Goal: Task Accomplishment & Management: Complete application form

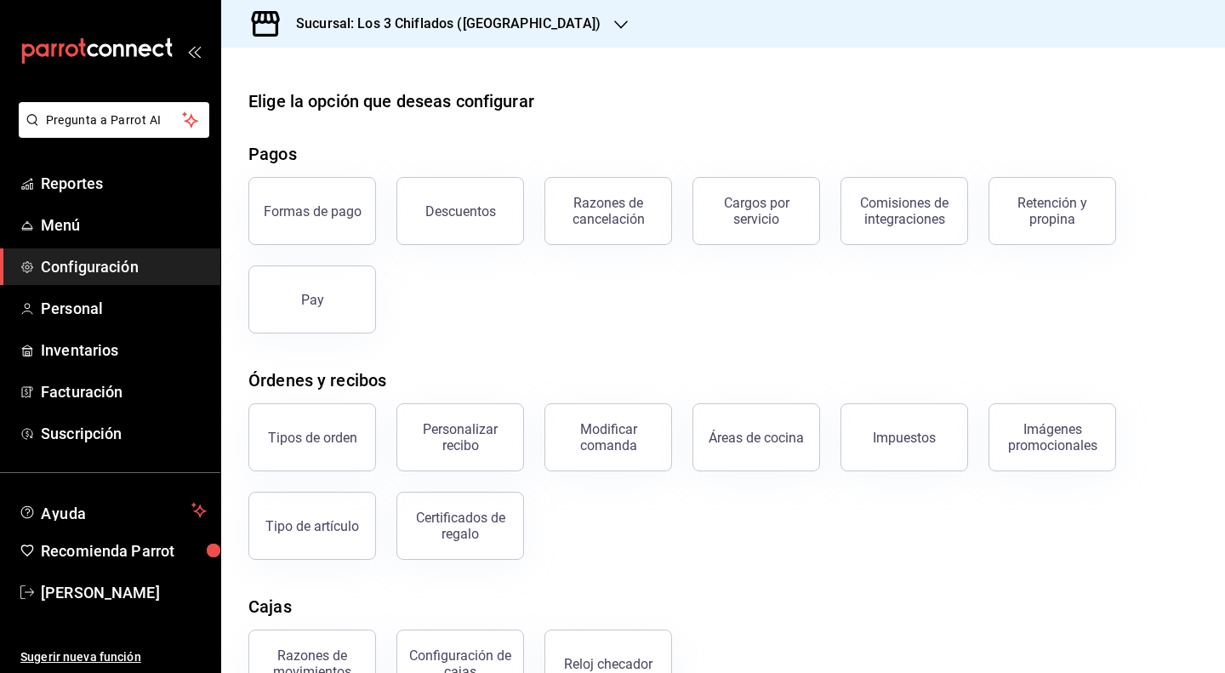
click at [533, 13] on div "Sucursal: Los 3 Chiflados ([GEOGRAPHIC_DATA])" at bounding box center [435, 24] width 400 height 48
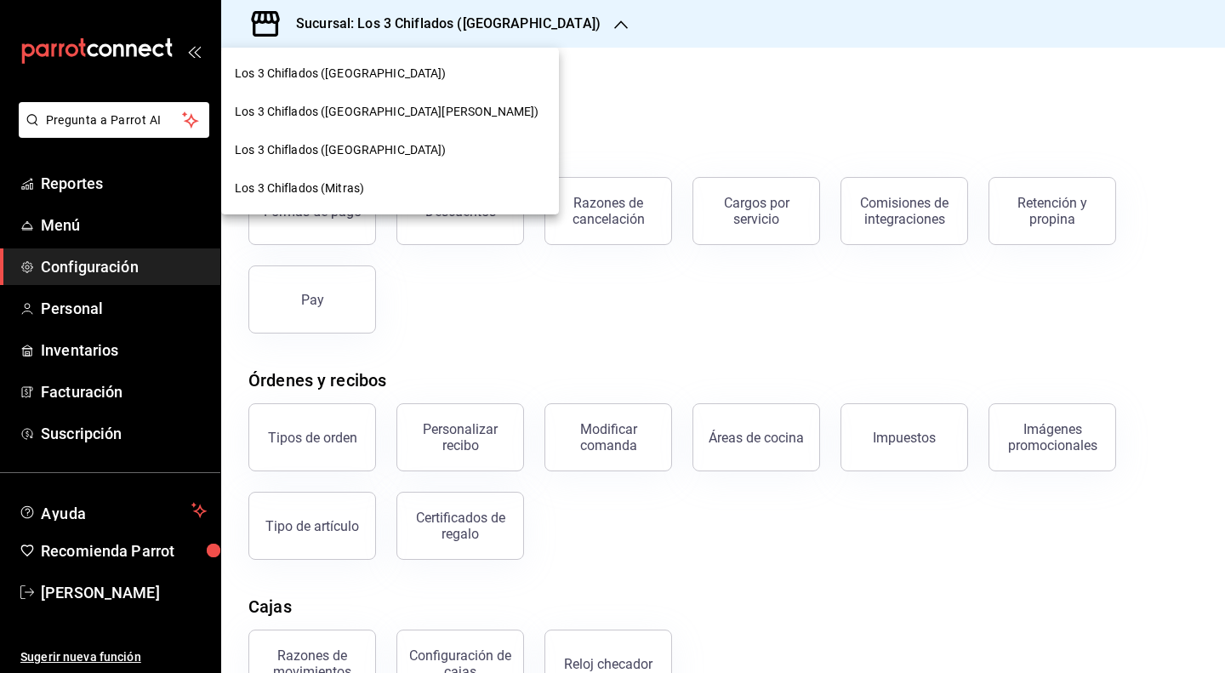
click at [338, 118] on span "Los 3 Chiflados ([GEOGRAPHIC_DATA][PERSON_NAME])" at bounding box center [387, 112] width 304 height 18
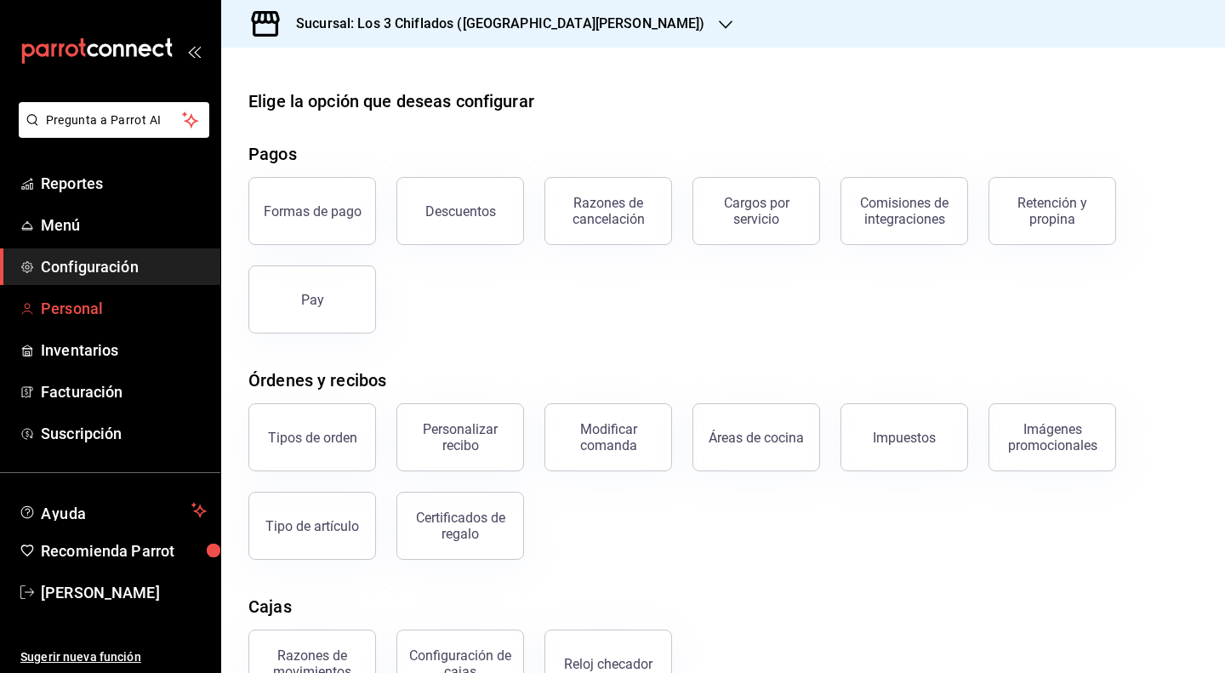
click at [85, 317] on span "Personal" at bounding box center [124, 308] width 166 height 23
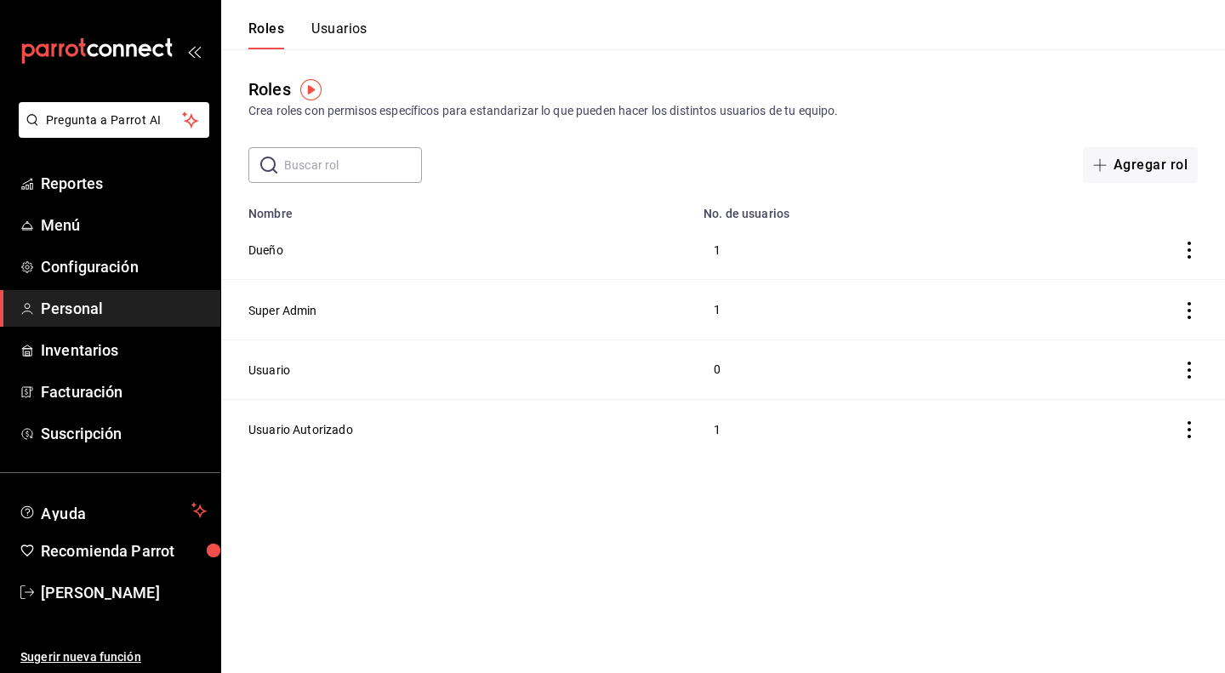
click at [338, 31] on button "Usuarios" at bounding box center [339, 34] width 56 height 29
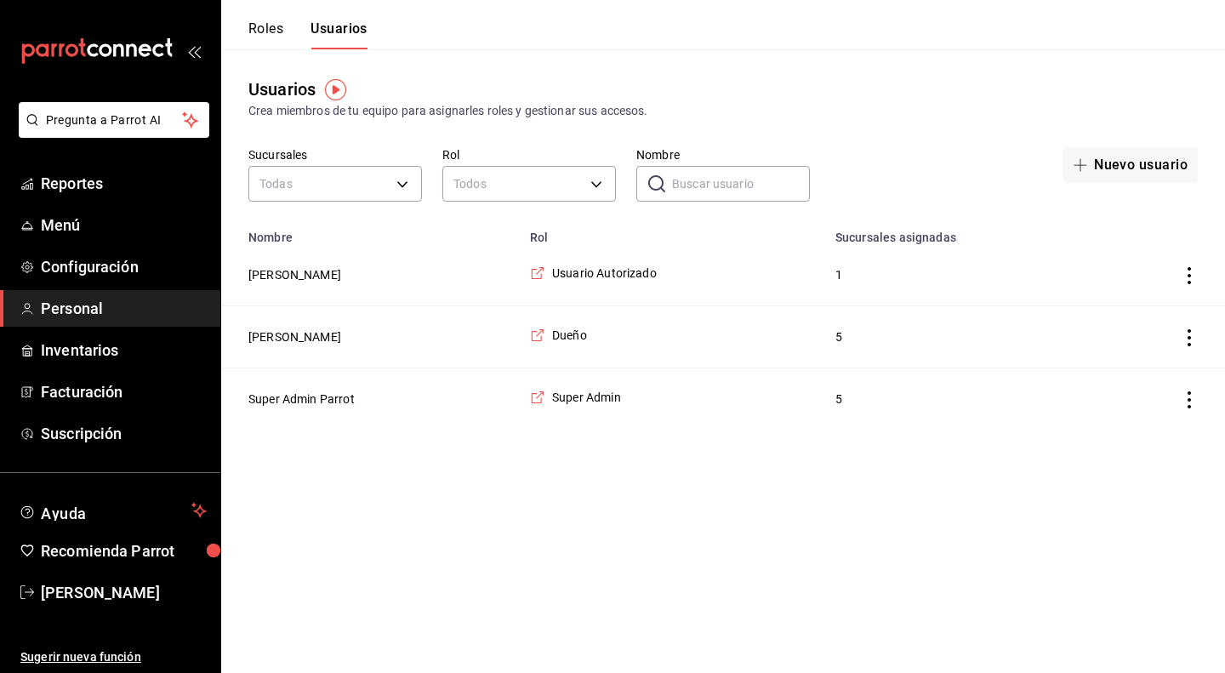
click at [1196, 278] on icon "actions" at bounding box center [1188, 275] width 17 height 17
click at [1007, 174] on div at bounding box center [612, 336] width 1225 height 673
click at [541, 275] on icon "employeesTable" at bounding box center [537, 272] width 15 height 15
click at [259, 22] on button "Roles" at bounding box center [265, 34] width 35 height 29
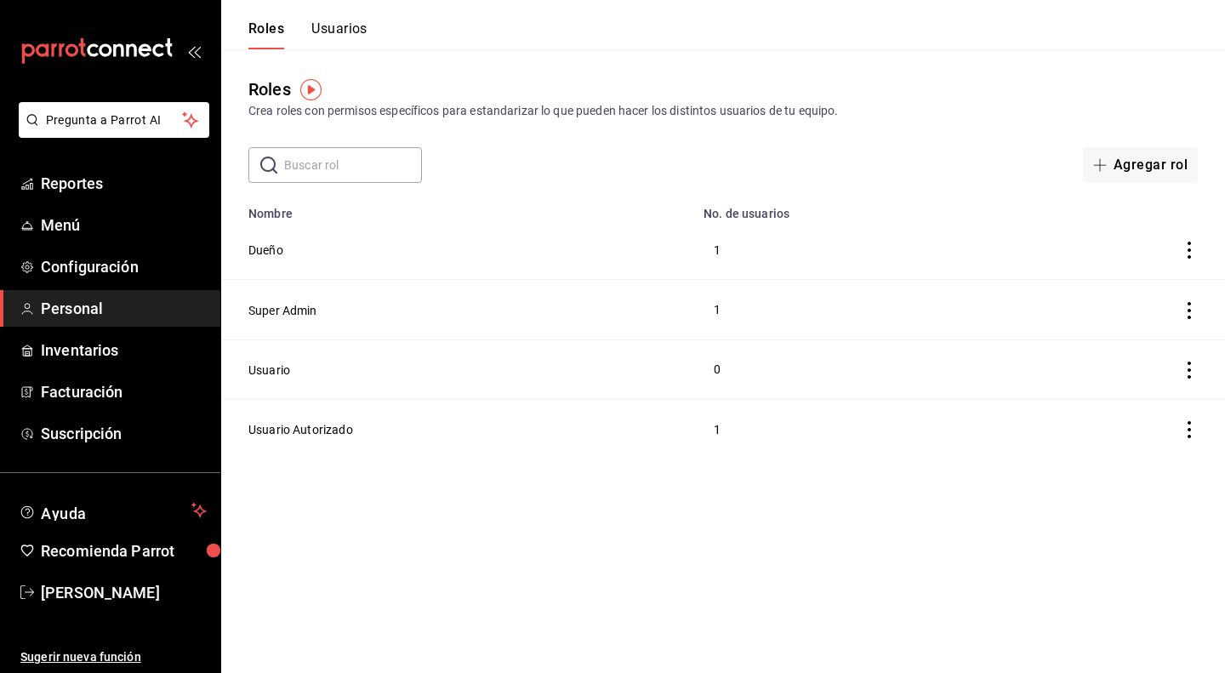
click at [344, 36] on button "Usuarios" at bounding box center [339, 34] width 56 height 29
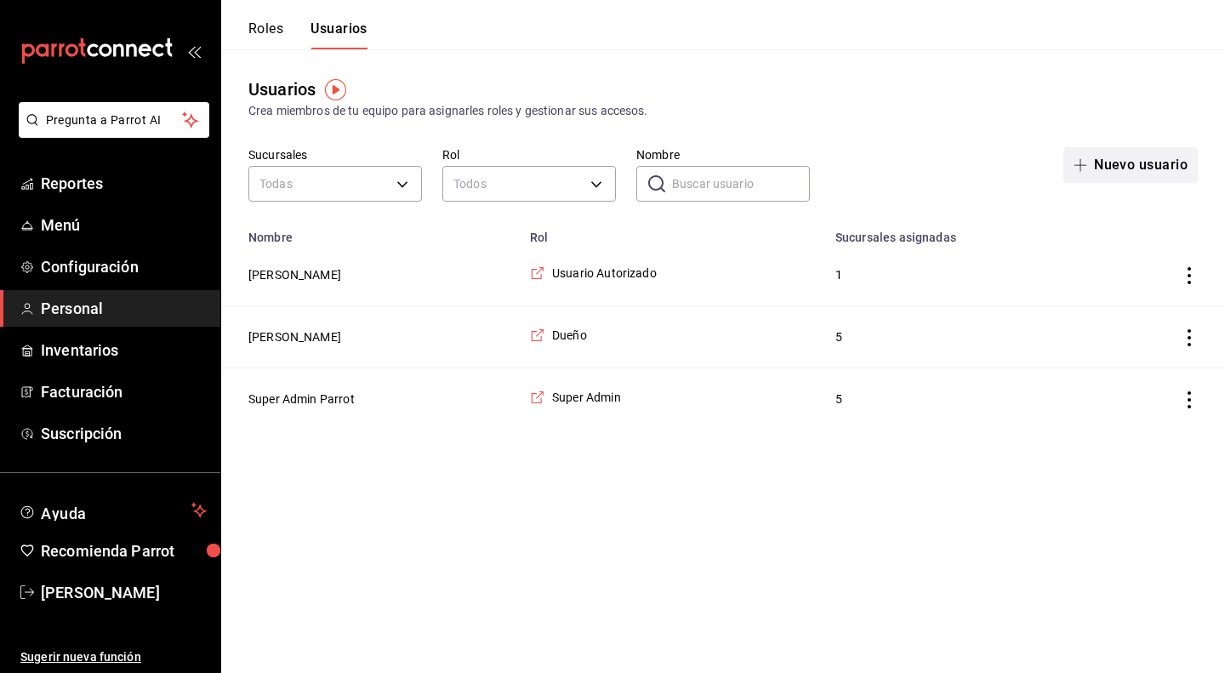
click at [1157, 162] on button "Nuevo usuario" at bounding box center [1130, 165] width 134 height 36
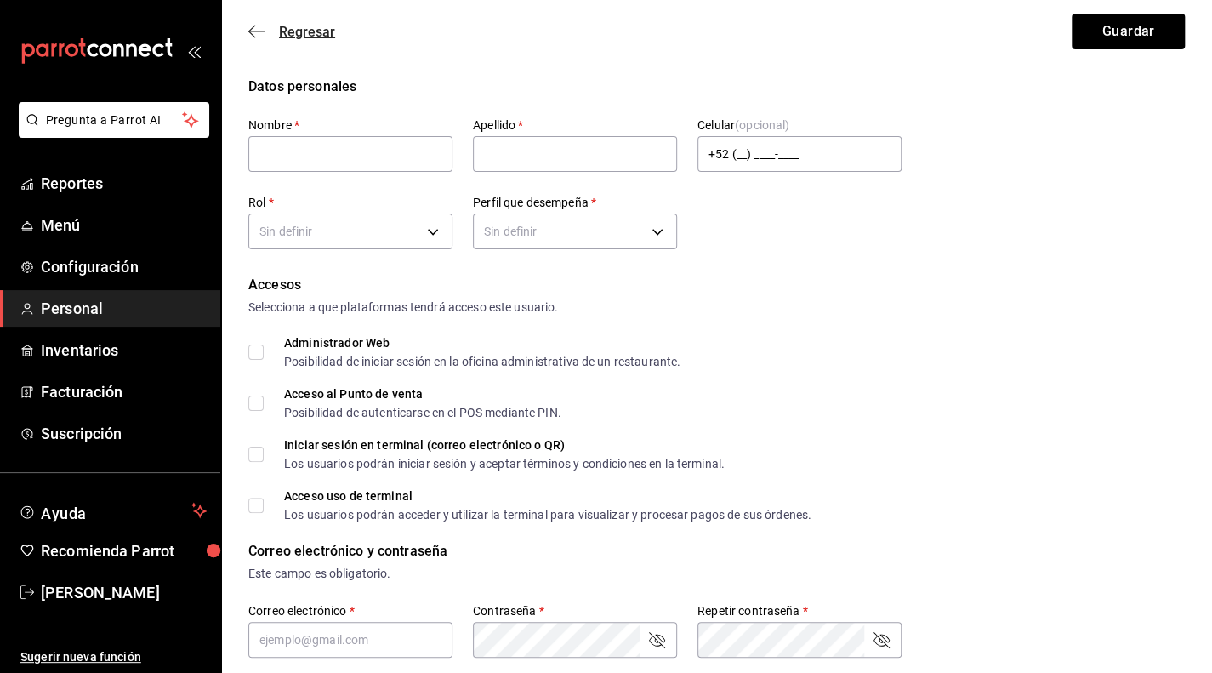
click at [252, 31] on icon "button" at bounding box center [256, 31] width 17 height 1
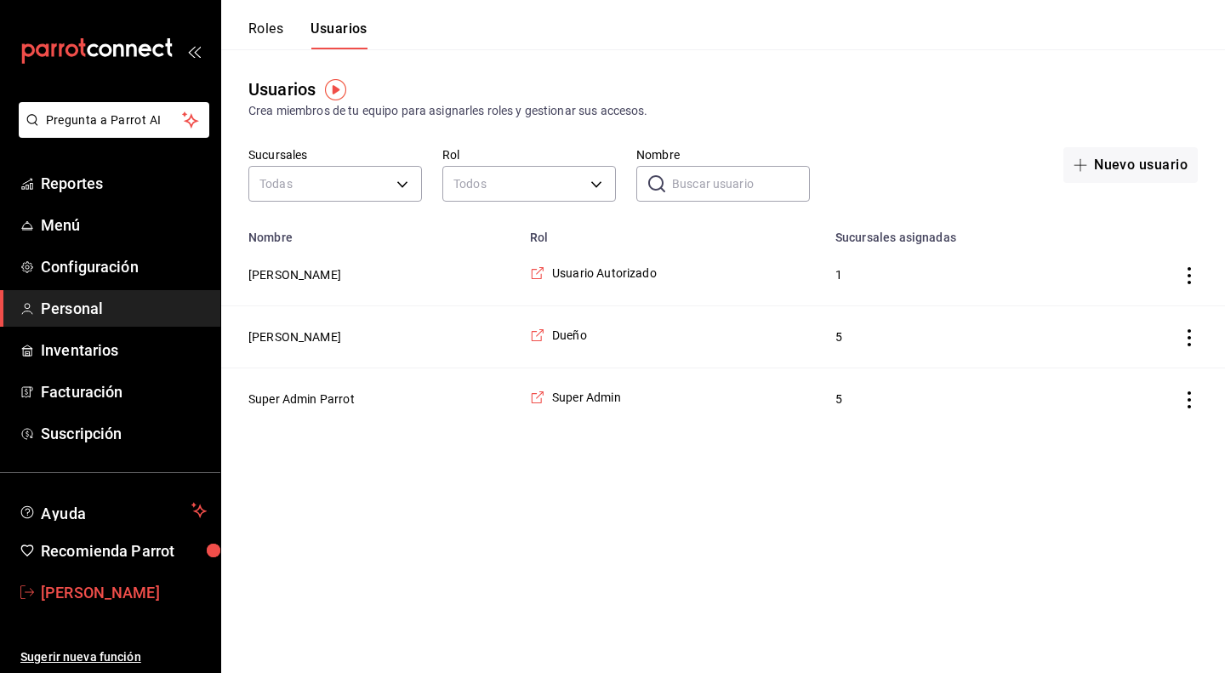
click at [119, 594] on span "[PERSON_NAME]" at bounding box center [124, 592] width 166 height 23
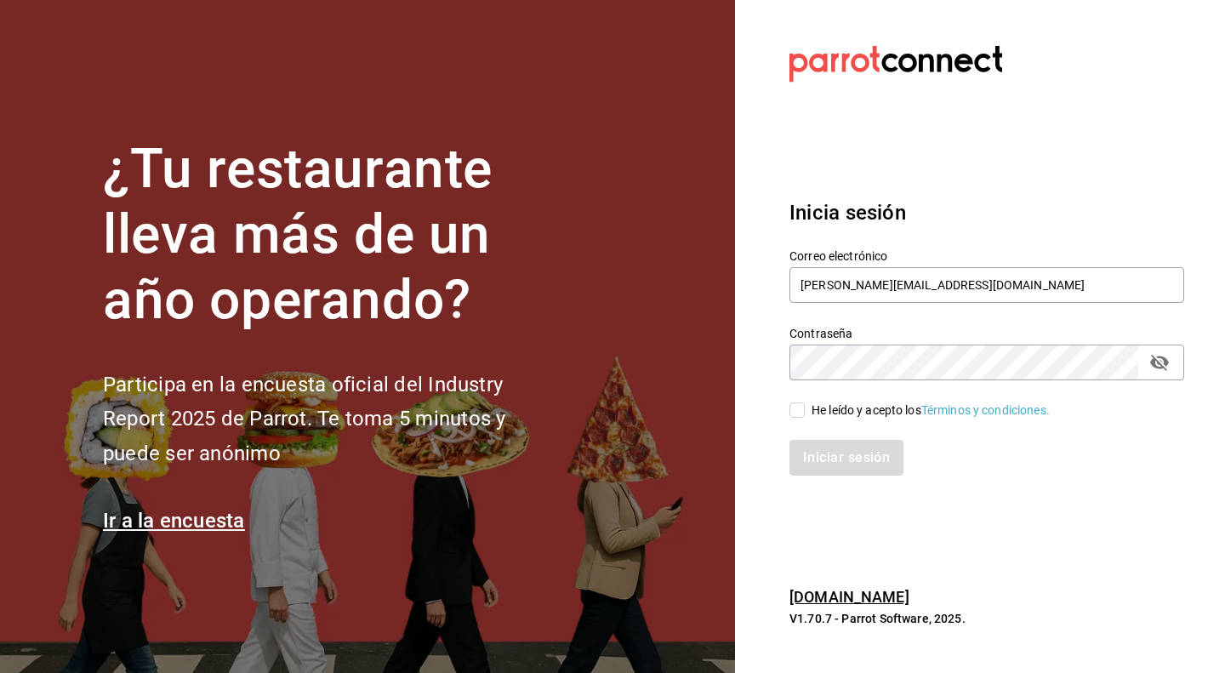
click at [1160, 372] on icon "passwordField" at bounding box center [1159, 362] width 20 height 20
click at [1038, 285] on input "antonio_referee@icloud.com" at bounding box center [986, 285] width 395 height 36
type input "a"
paste input "los3chiflados@sanpedro.com"
type input "los3chiflados@sanpedro.com"
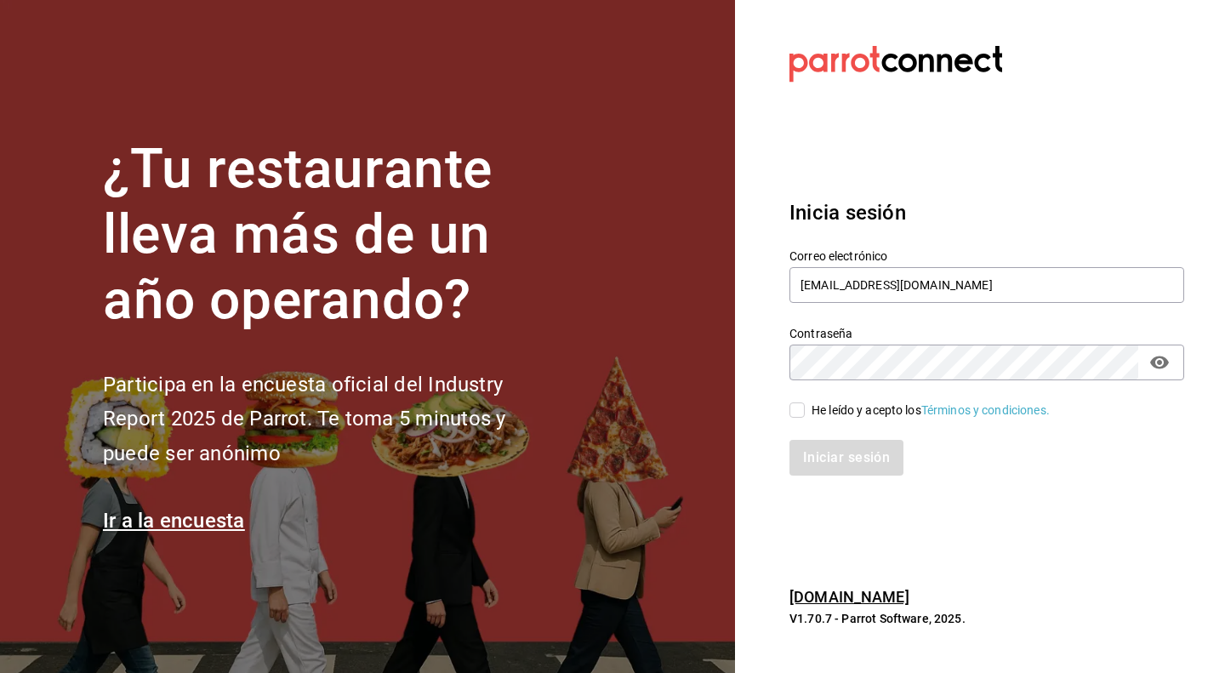
click at [1140, 467] on div "Iniciar sesión" at bounding box center [986, 458] width 395 height 36
click at [793, 412] on input "He leído y acepto los Términos y condiciones." at bounding box center [796, 409] width 15 height 15
checkbox input "true"
click at [850, 460] on button "Iniciar sesión" at bounding box center [847, 458] width 116 height 36
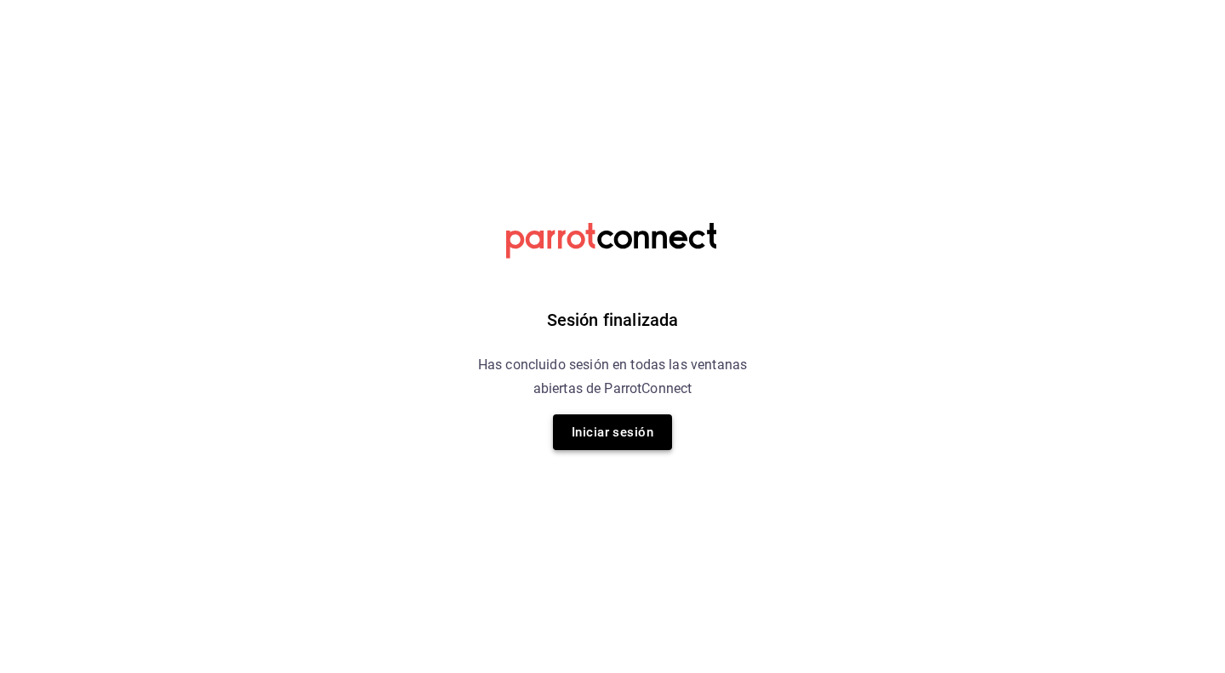
click at [657, 431] on button "Iniciar sesión" at bounding box center [612, 432] width 119 height 36
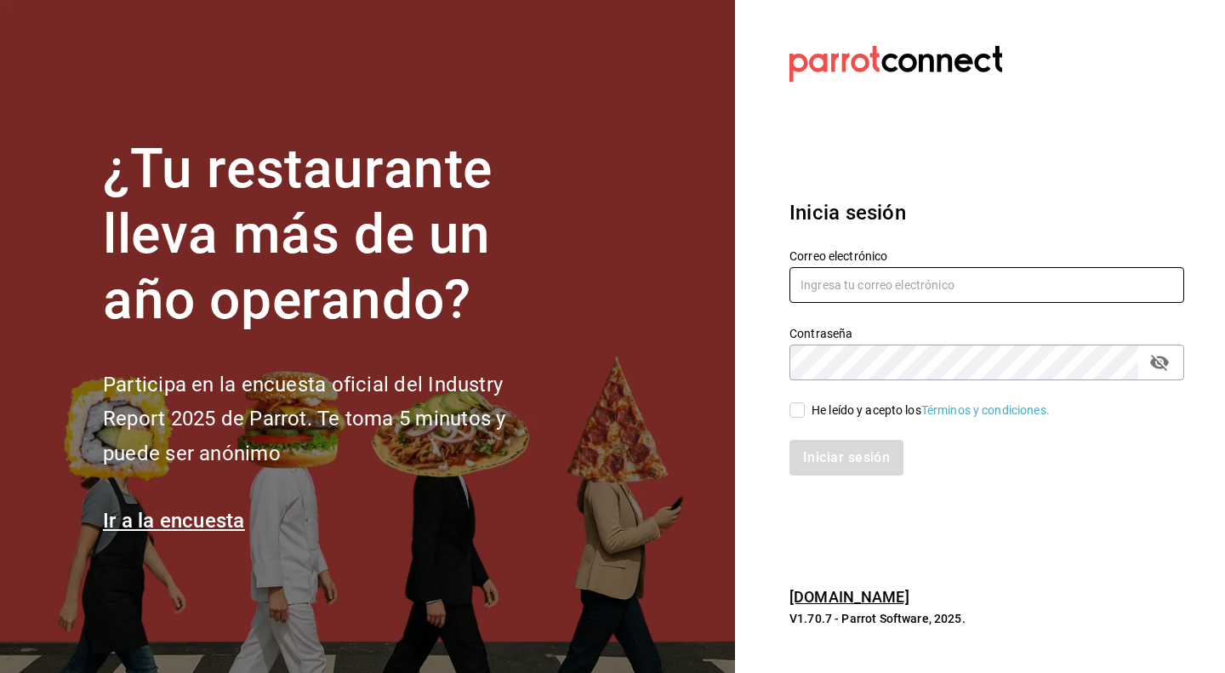
type input "[PERSON_NAME][EMAIL_ADDRESS][DOMAIN_NAME]"
click at [798, 416] on input "He leído y acepto los Términos y condiciones." at bounding box center [796, 409] width 15 height 15
checkbox input "true"
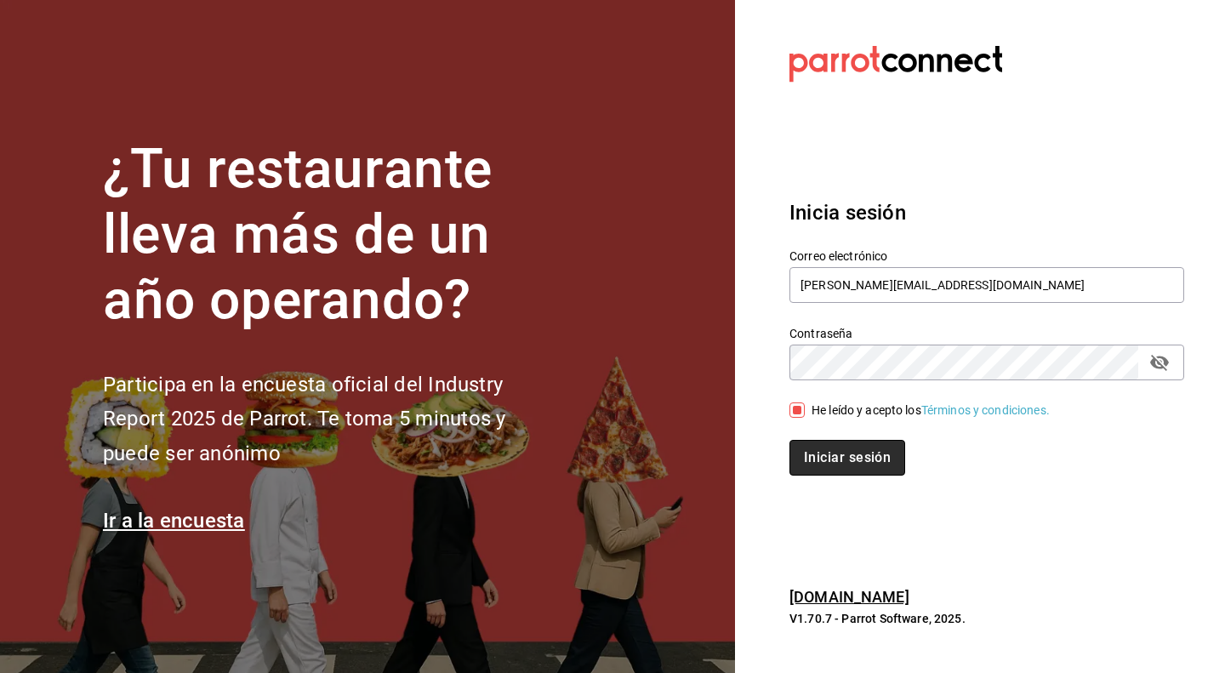
click at [835, 445] on button "Iniciar sesión" at bounding box center [847, 458] width 116 height 36
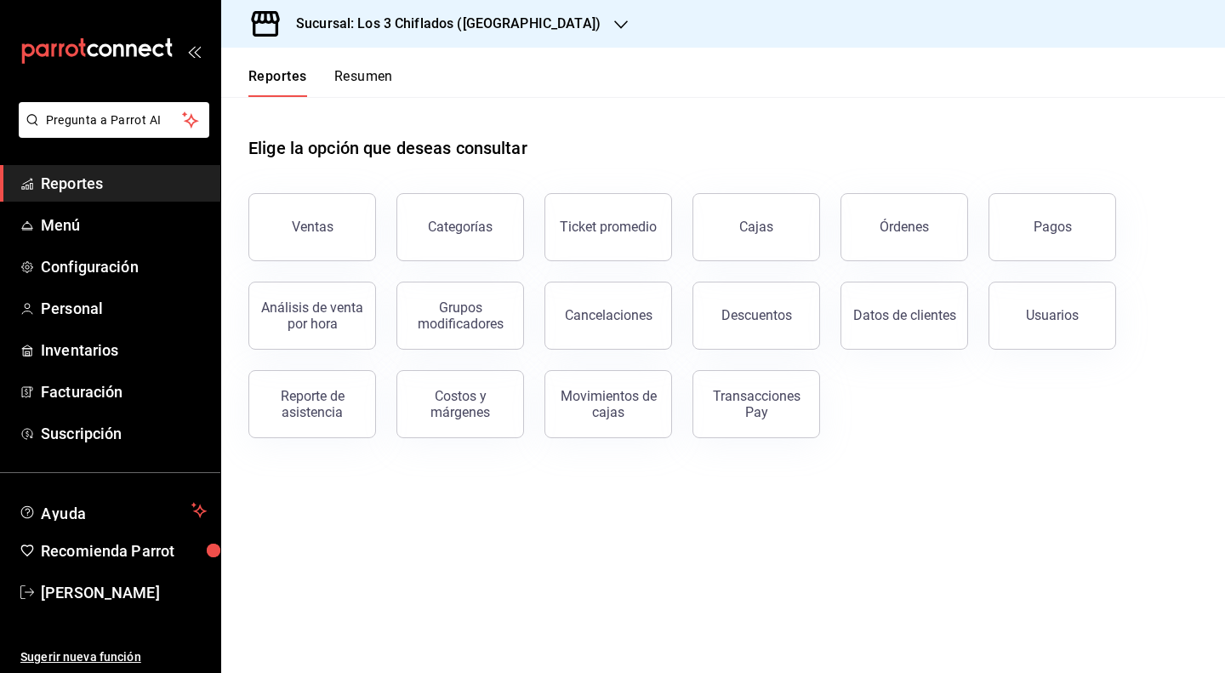
click at [555, 28] on div "Sucursal: Los 3 Chiflados ([GEOGRAPHIC_DATA])" at bounding box center [435, 24] width 400 height 48
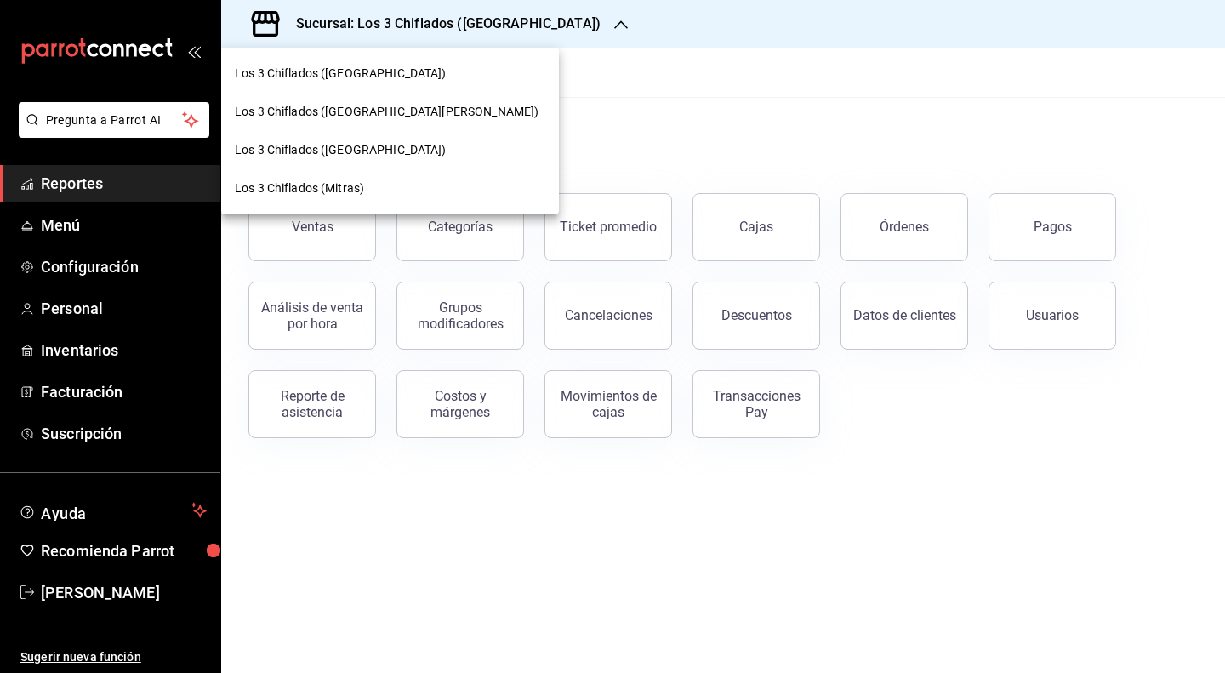
click at [446, 114] on div "Los 3 Chiflados ([GEOGRAPHIC_DATA][PERSON_NAME])" at bounding box center [390, 112] width 310 height 18
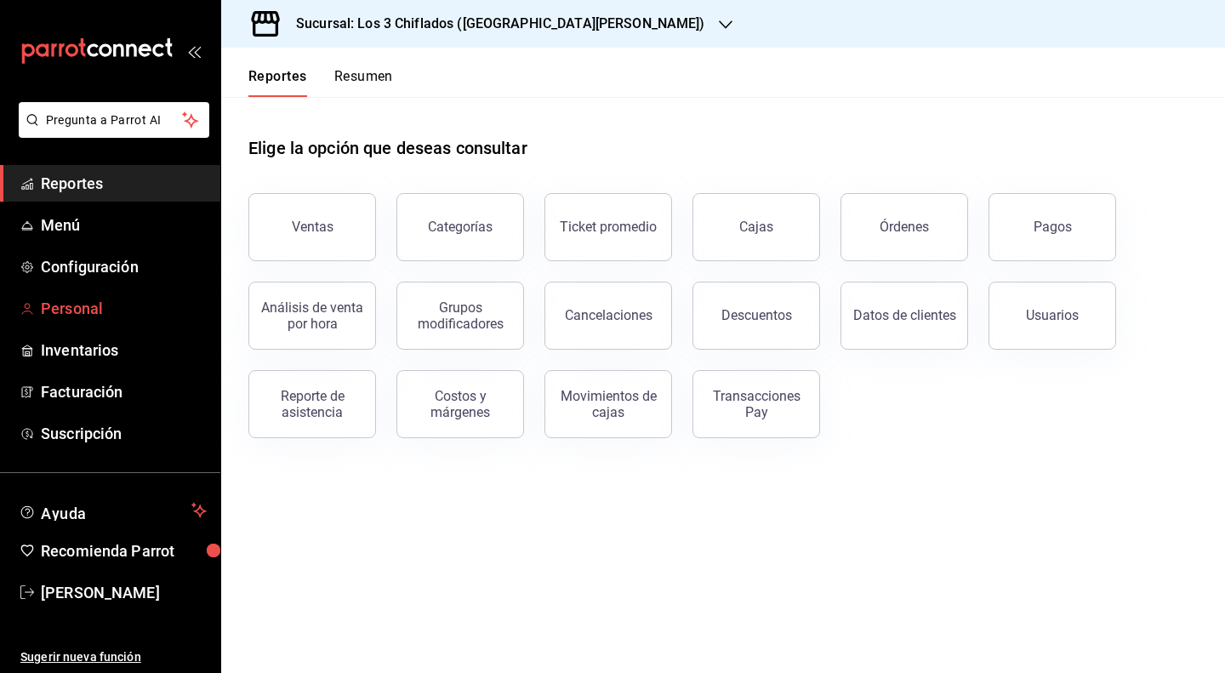
click at [117, 314] on span "Personal" at bounding box center [124, 308] width 166 height 23
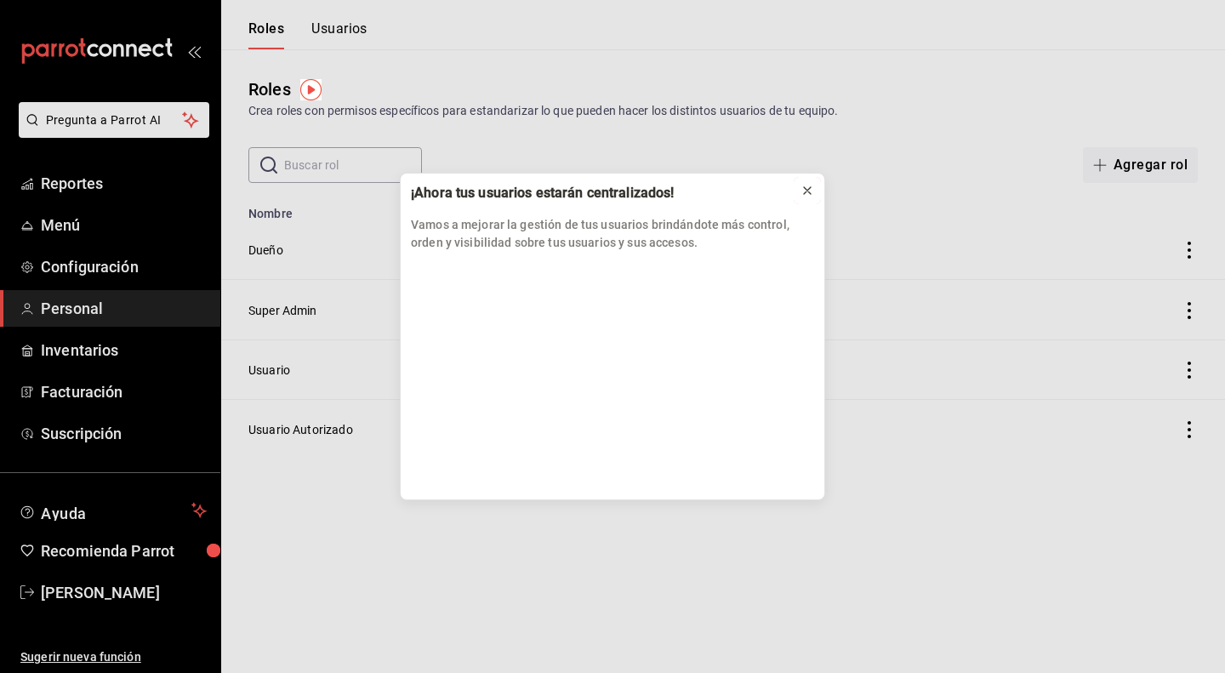
click at [804, 187] on icon at bounding box center [807, 190] width 7 height 7
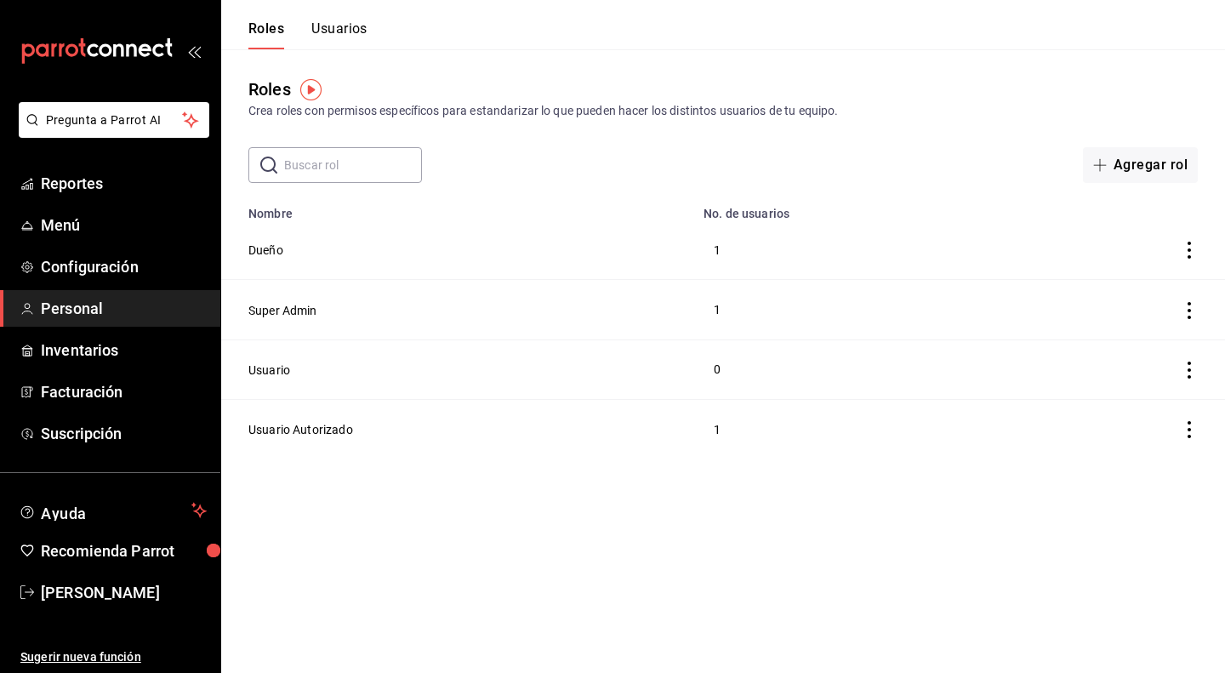
click at [358, 33] on button "Usuarios" at bounding box center [339, 34] width 56 height 29
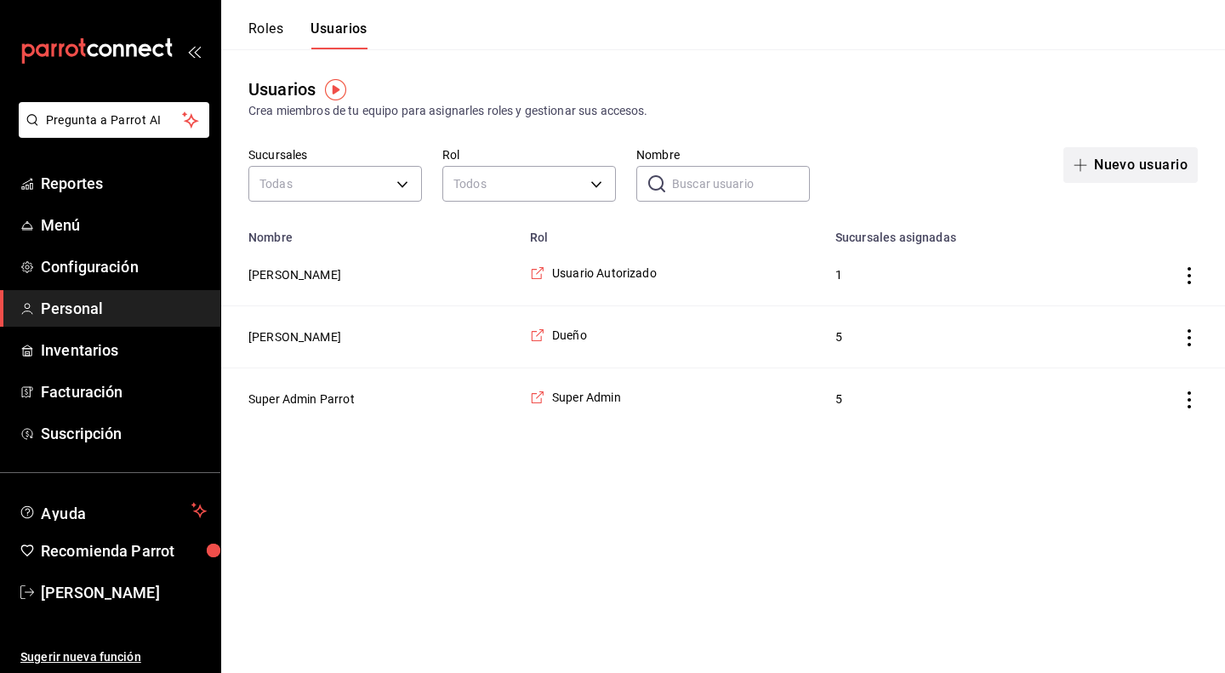
click at [1147, 163] on button "Nuevo usuario" at bounding box center [1130, 165] width 134 height 36
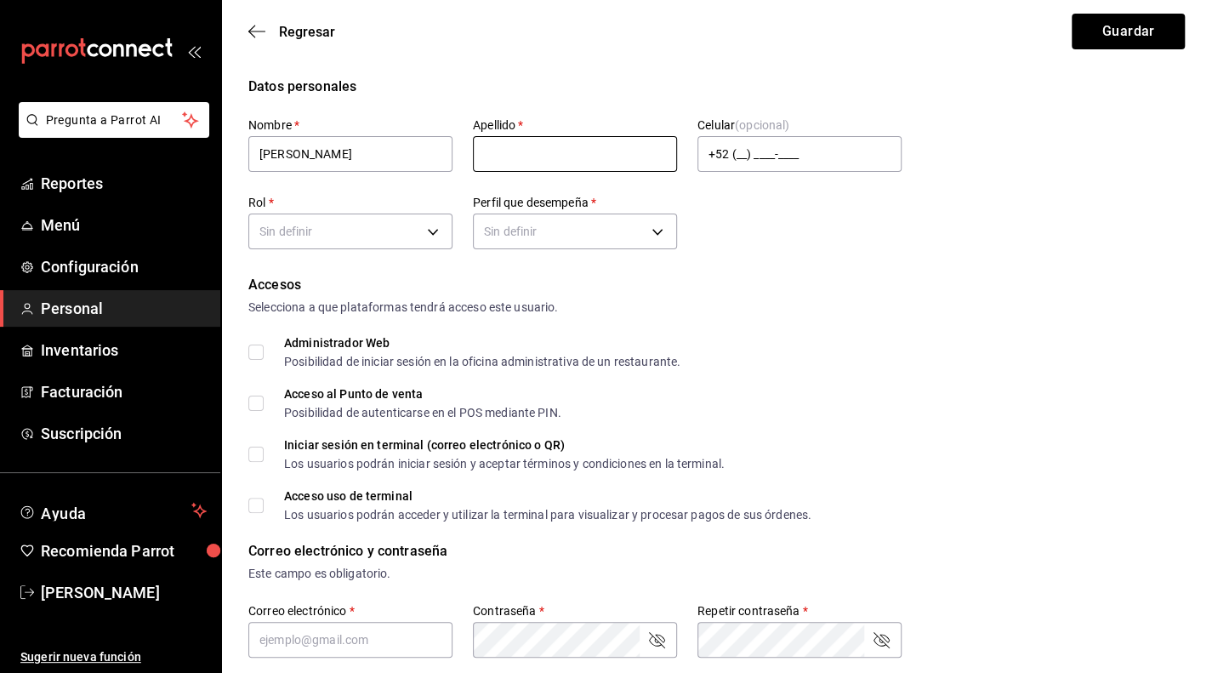
type input "[PERSON_NAME]"
click at [503, 154] on input "text" at bounding box center [575, 154] width 204 height 36
type input "san [PERSON_NAME]"
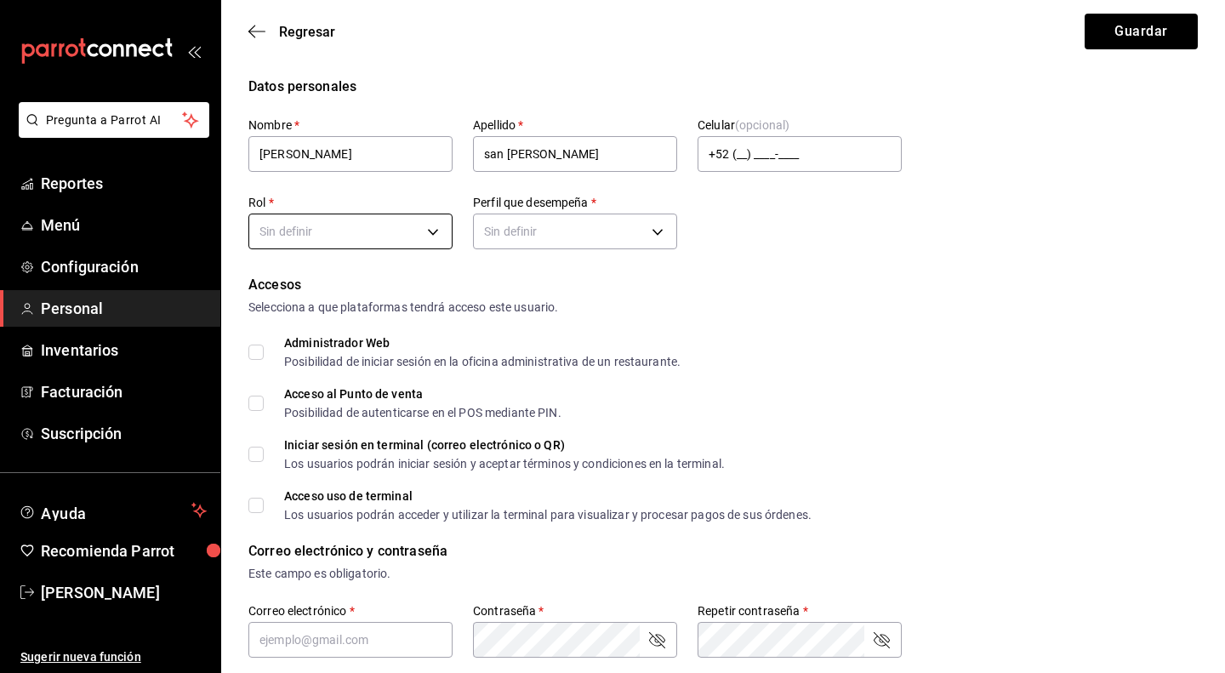
click at [391, 236] on body "Pregunta a Parrot AI Reportes Menú Configuración Personal Inventarios Facturaci…" at bounding box center [612, 651] width 1225 height 1303
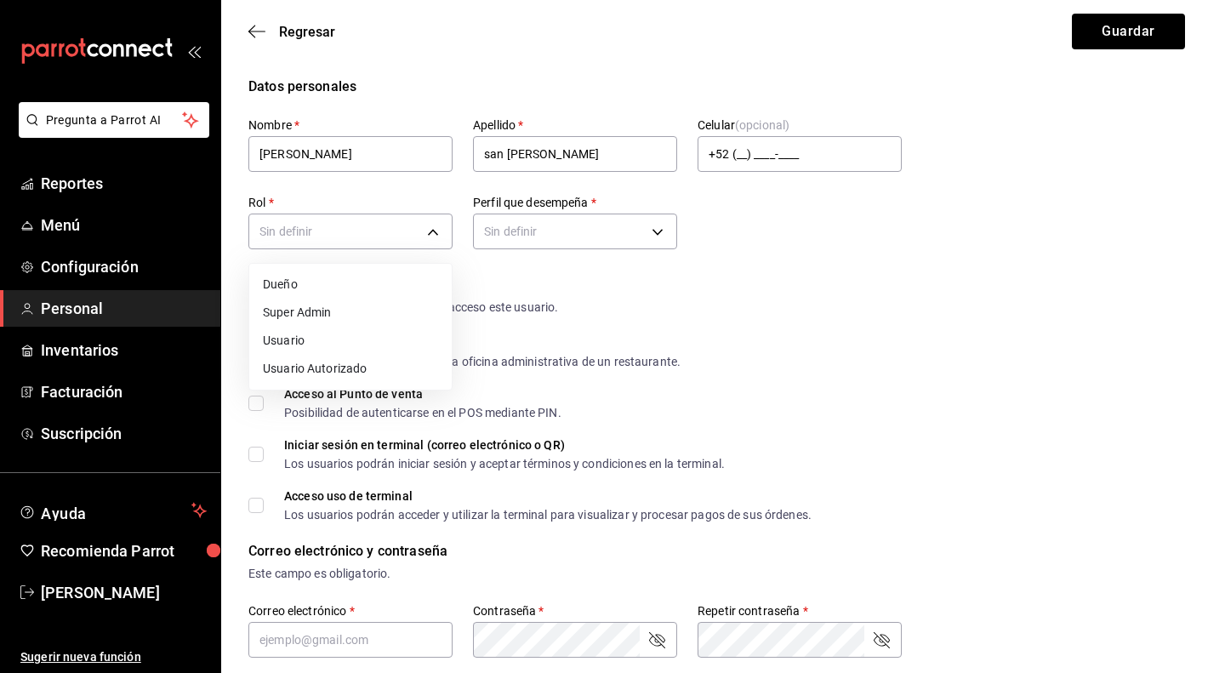
click at [300, 376] on li "Usuario Autorizado" at bounding box center [350, 369] width 202 height 28
type input "e16658fb-2d2b-48b5-9f6d-50205dbf63a1"
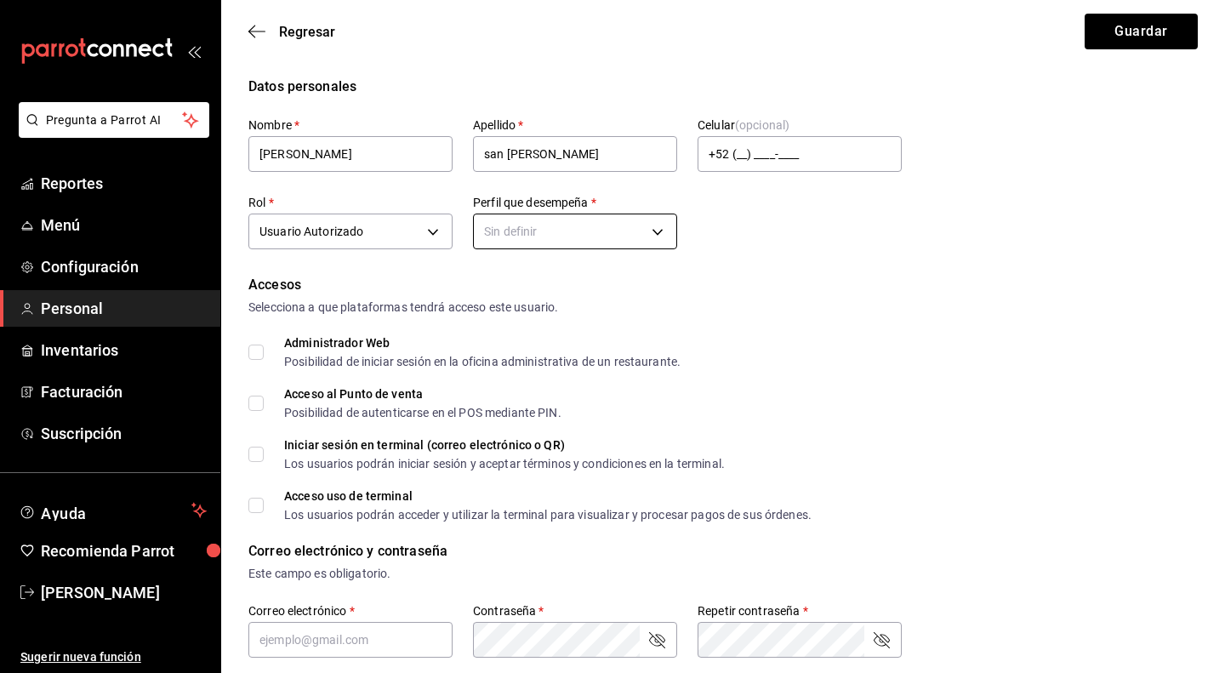
click at [656, 222] on body "Pregunta a Parrot AI Reportes Menú Configuración Personal Inventarios Facturaci…" at bounding box center [612, 651] width 1225 height 1303
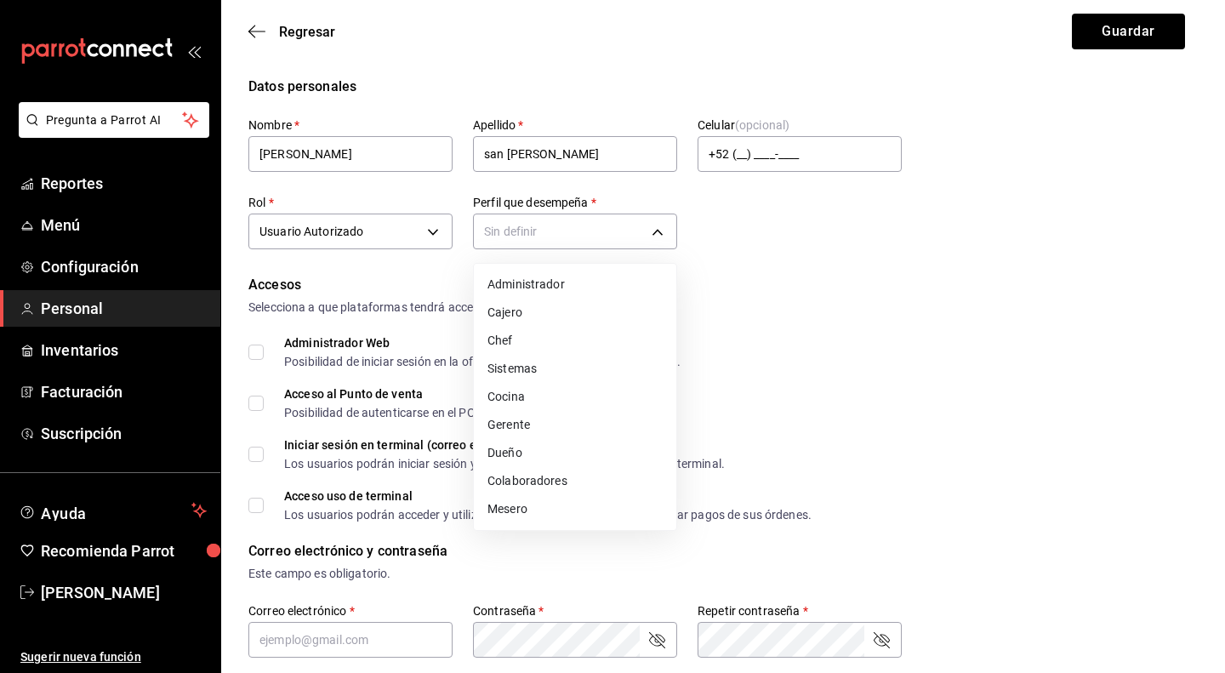
click at [519, 423] on li "Gerente" at bounding box center [575, 425] width 202 height 28
type input "MANAGER"
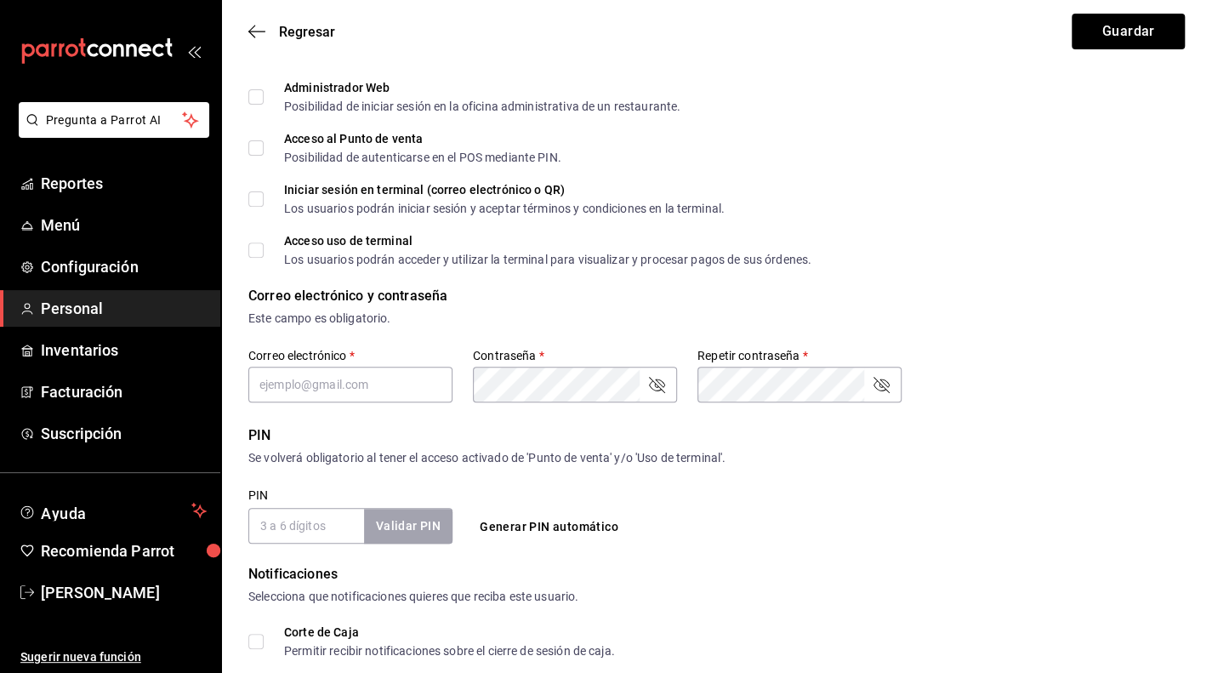
scroll to position [85, 0]
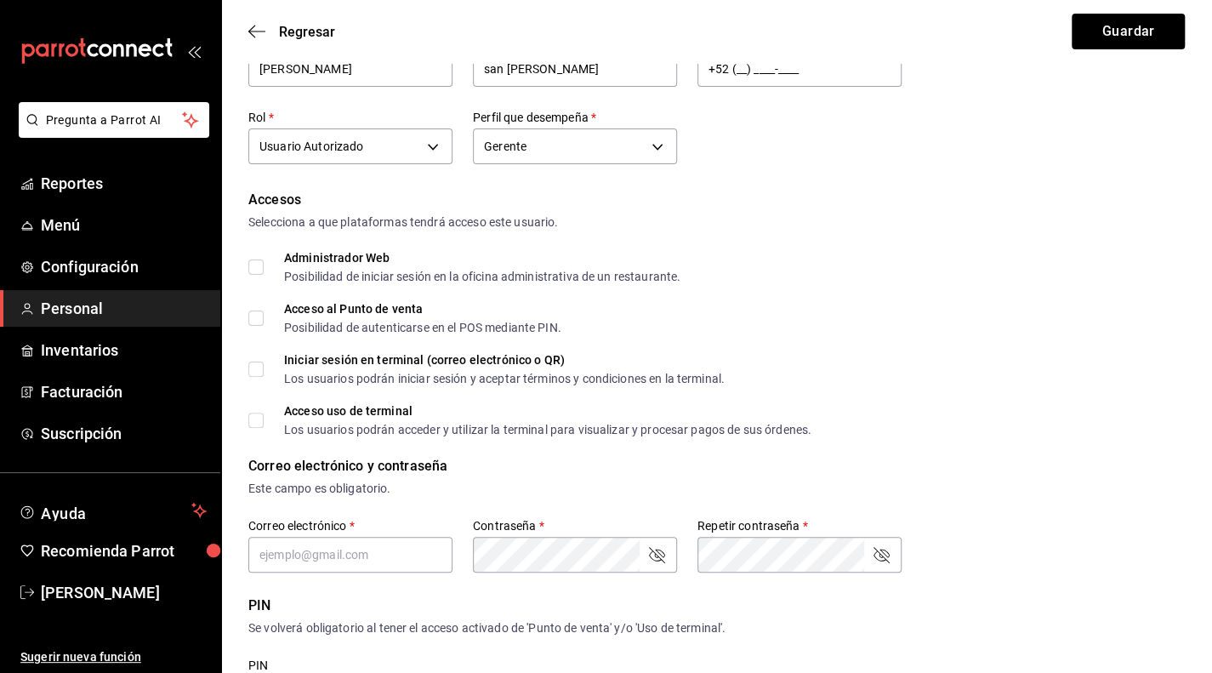
click at [258, 321] on input "Acceso al Punto de venta Posibilidad de autenticarse en el POS mediante PIN." at bounding box center [255, 317] width 15 height 15
checkbox input "true"
click at [251, 376] on input "Iniciar sesión en terminal (correo electrónico o QR) Los usuarios podrán inicia…" at bounding box center [255, 368] width 15 height 15
checkbox input "true"
click at [254, 429] on label "Acceso uso de terminal Los usuarios podrán acceder y utilizar la terminal para …" at bounding box center [529, 420] width 563 height 31
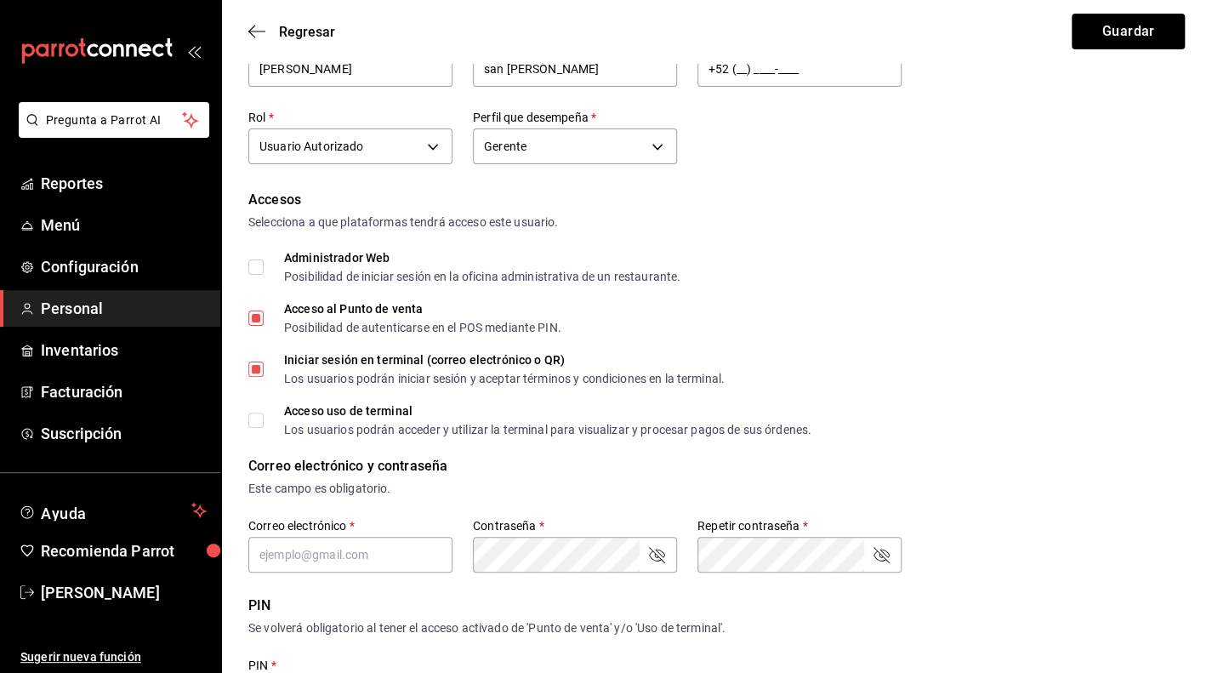
click at [254, 428] on input "Acceso uso de terminal Los usuarios podrán acceder y utilizar la terminal para …" at bounding box center [255, 419] width 15 height 15
checkbox input "true"
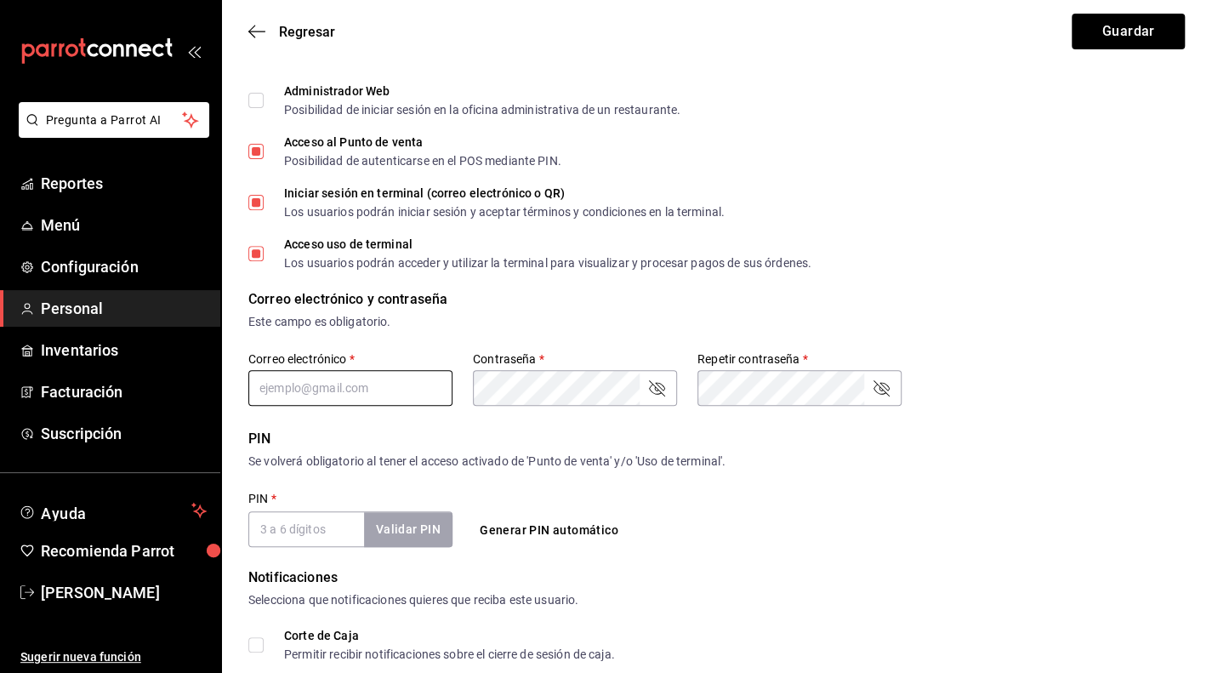
scroll to position [255, 0]
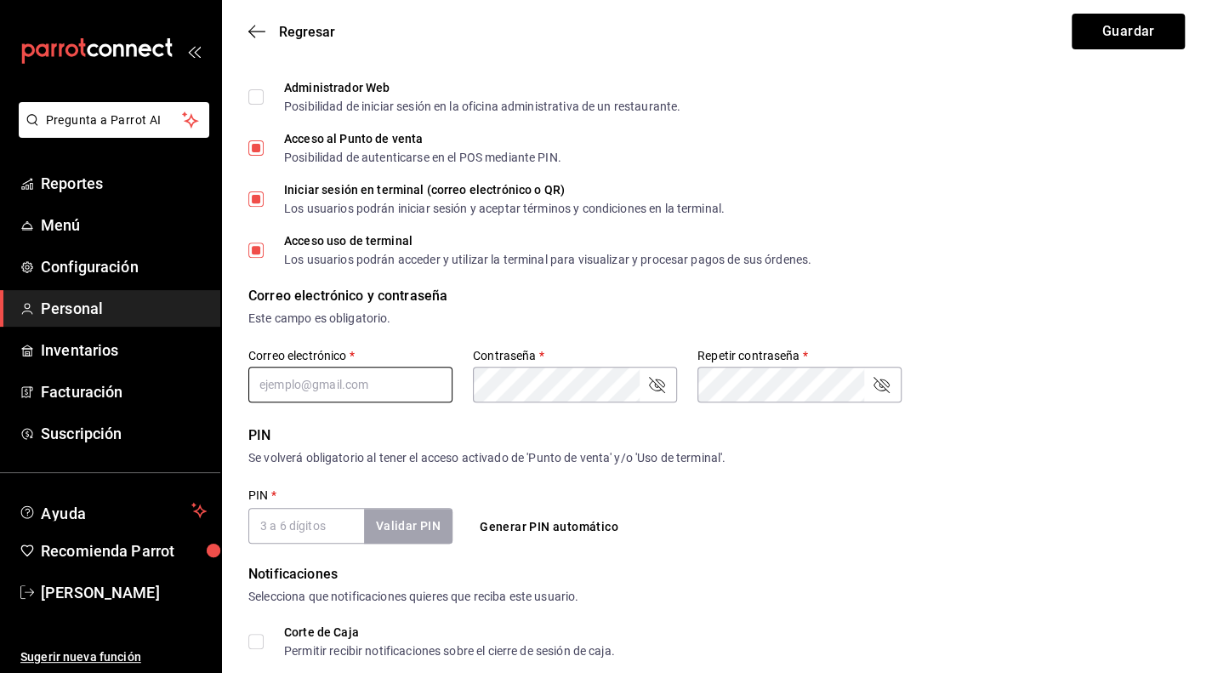
click at [388, 384] on input "text" at bounding box center [350, 385] width 204 height 36
type input "[EMAIL_ADDRESS][DOMAIN_NAME]"
click at [668, 389] on div "Contraseña   *" at bounding box center [575, 385] width 204 height 36
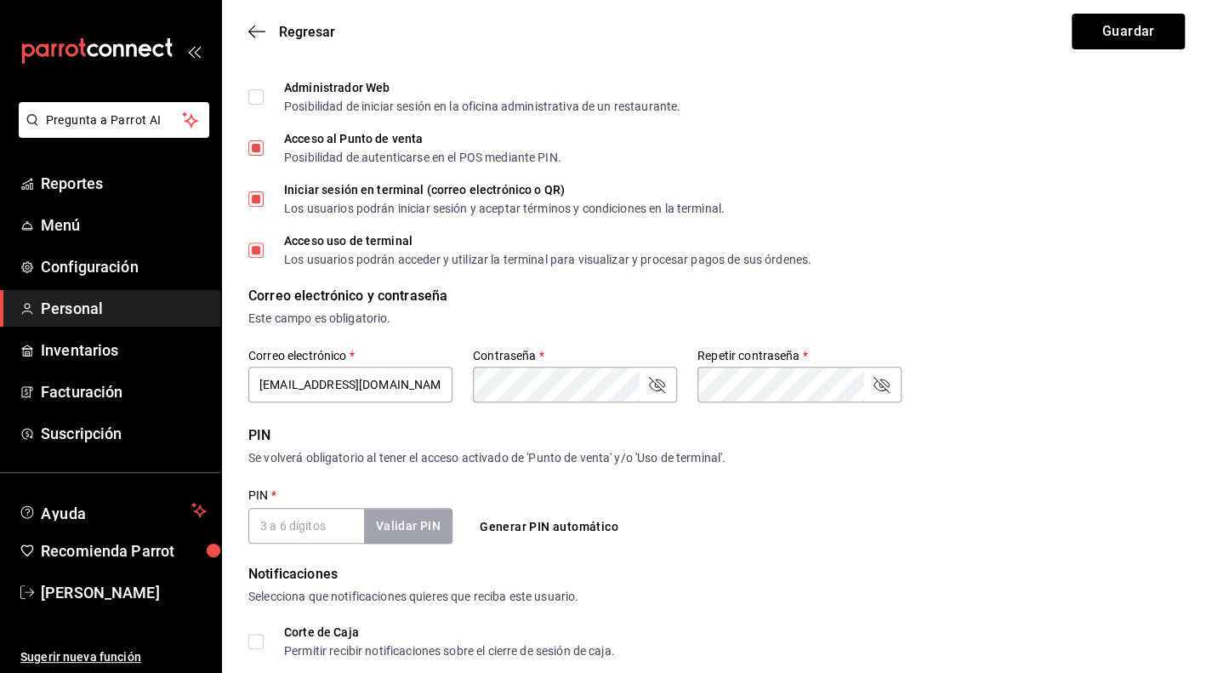
click at [658, 380] on icon "passwordField" at bounding box center [656, 384] width 20 height 20
click at [883, 395] on div "Repetir contraseña   *" at bounding box center [799, 385] width 204 height 36
click at [884, 388] on icon "passwordField" at bounding box center [881, 385] width 16 height 16
click at [793, 451] on div "Se volverá obligatorio al tener el acceso activado de 'Punto de venta' y/o 'Uso…" at bounding box center [716, 458] width 936 height 18
click at [529, 532] on button "Generar PIN automático" at bounding box center [549, 526] width 152 height 31
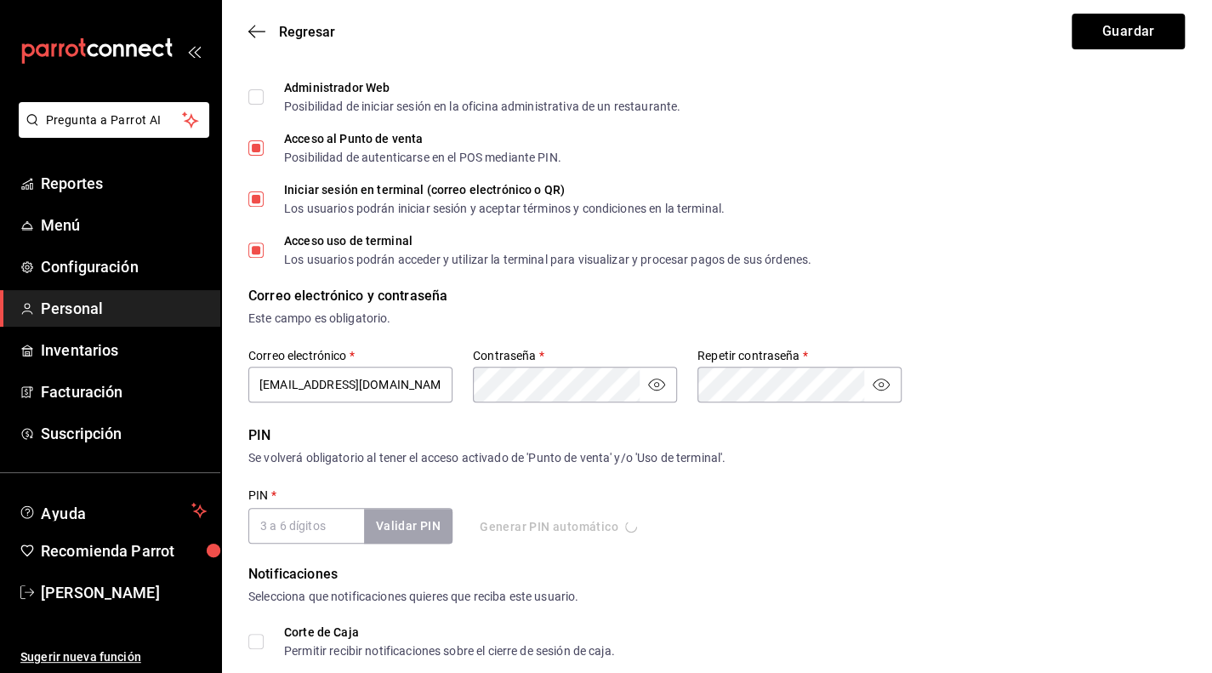
type input "5938"
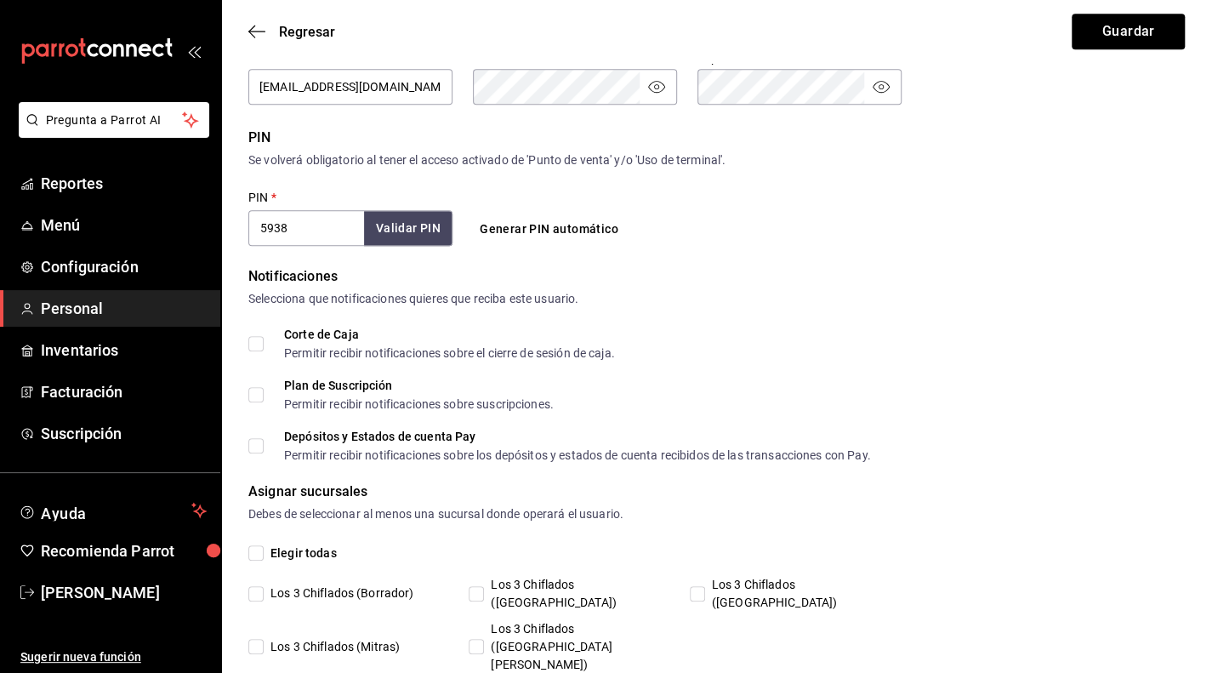
scroll to position [577, 0]
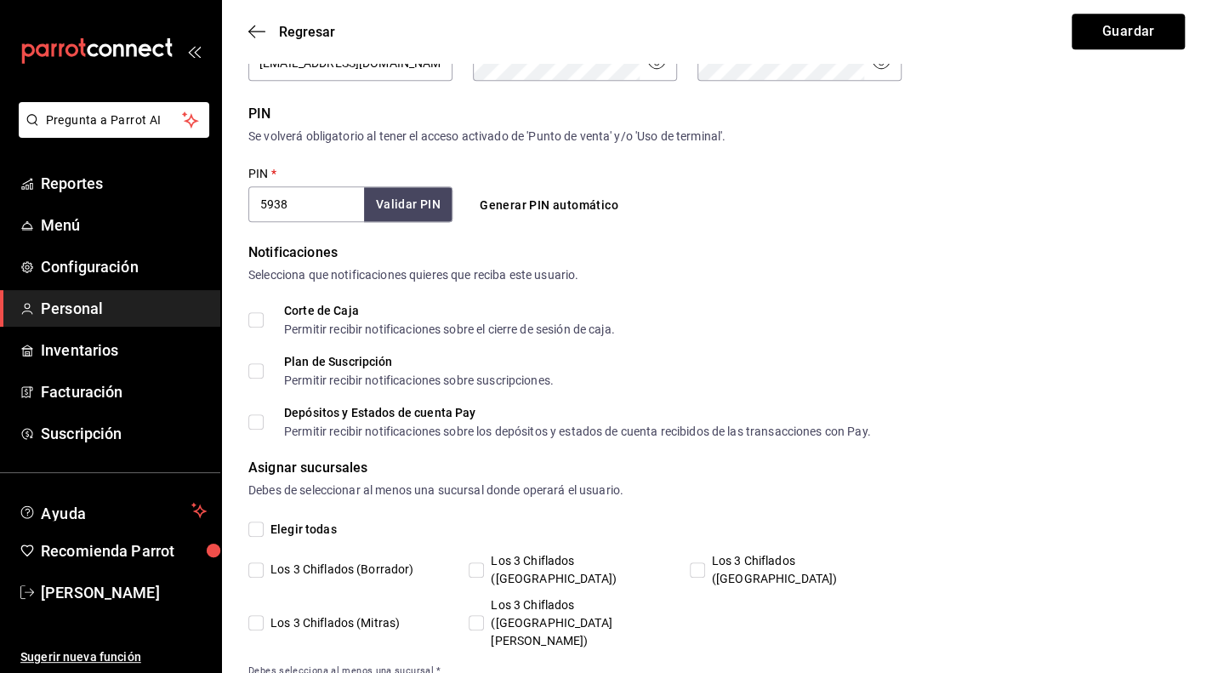
click at [480, 615] on input "Los 3 Chiflados ([GEOGRAPHIC_DATA][PERSON_NAME])" at bounding box center [476, 622] width 15 height 15
checkbox input "true"
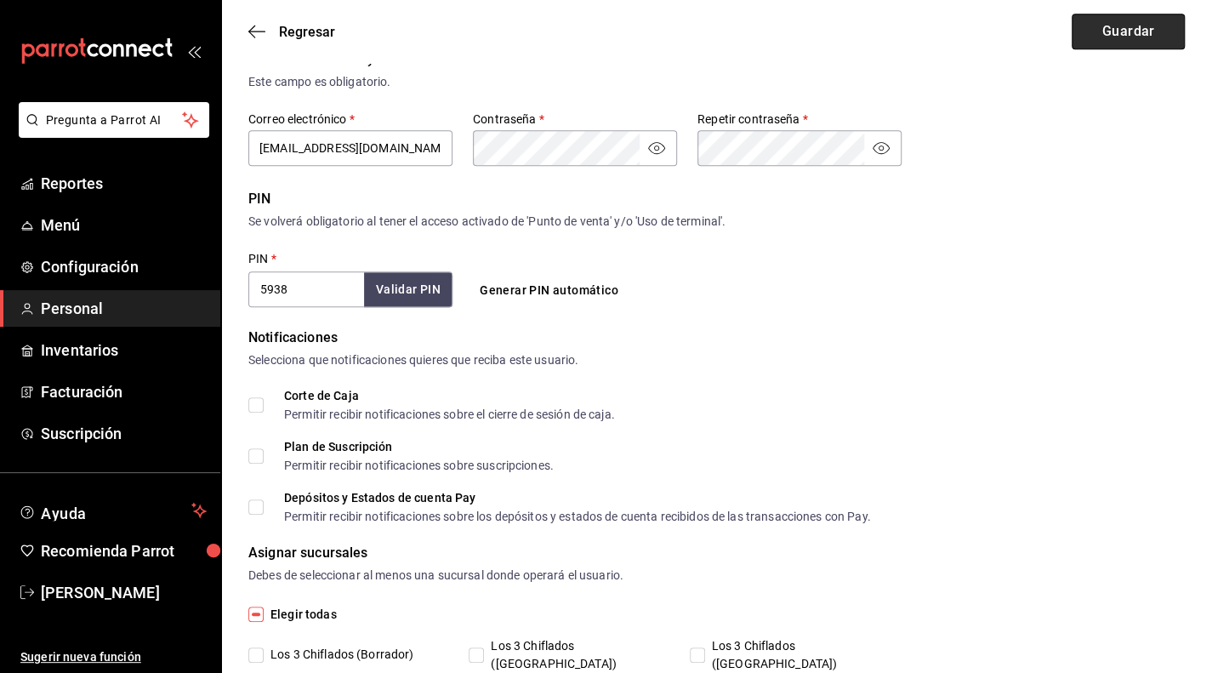
click at [1143, 28] on button "Guardar" at bounding box center [1127, 32] width 113 height 36
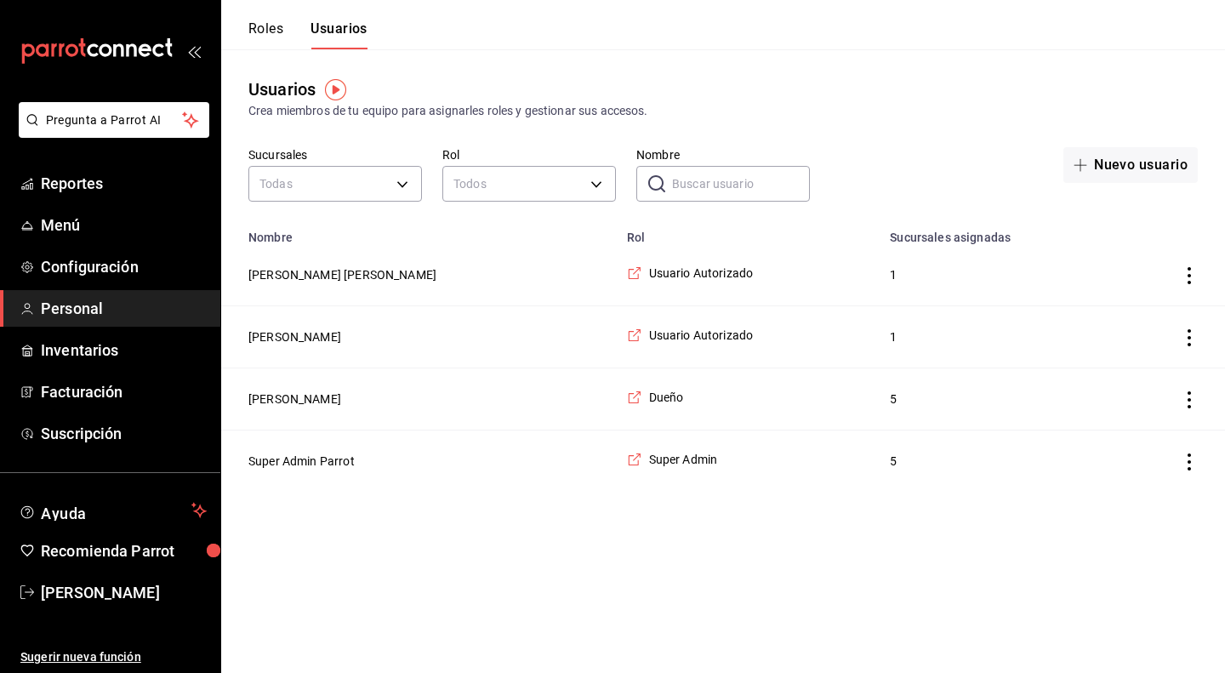
click at [274, 28] on button "Roles" at bounding box center [265, 34] width 35 height 29
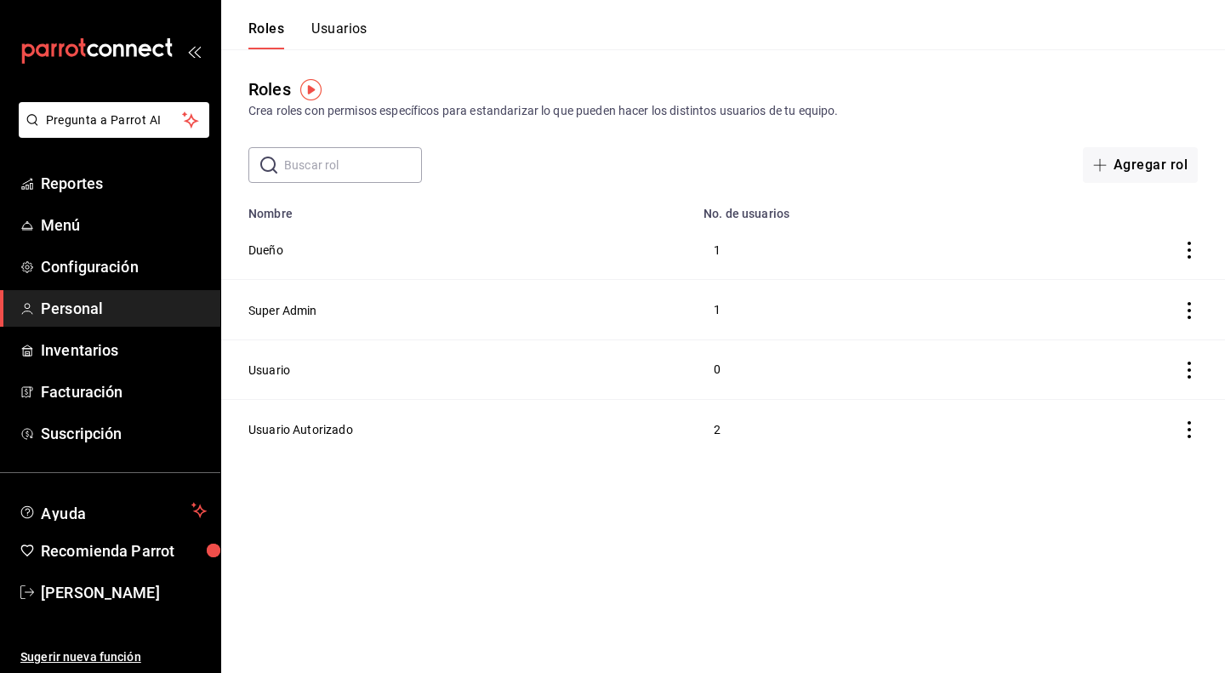
click at [344, 38] on button "Usuarios" at bounding box center [339, 34] width 56 height 29
